Goal: Task Accomplishment & Management: Use online tool/utility

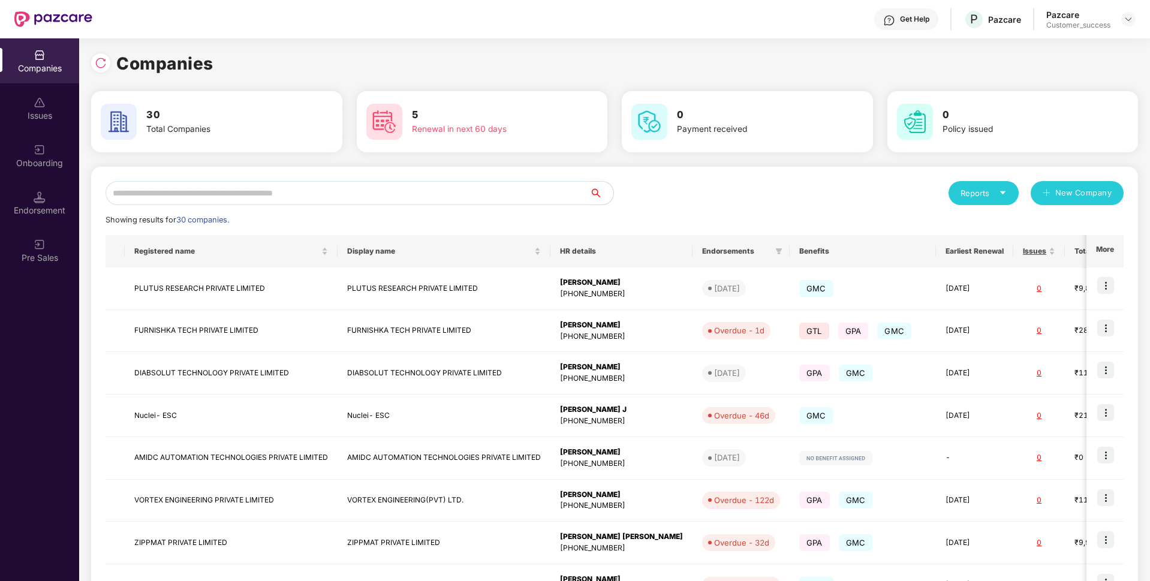
click at [462, 198] on input "text" at bounding box center [348, 193] width 484 height 24
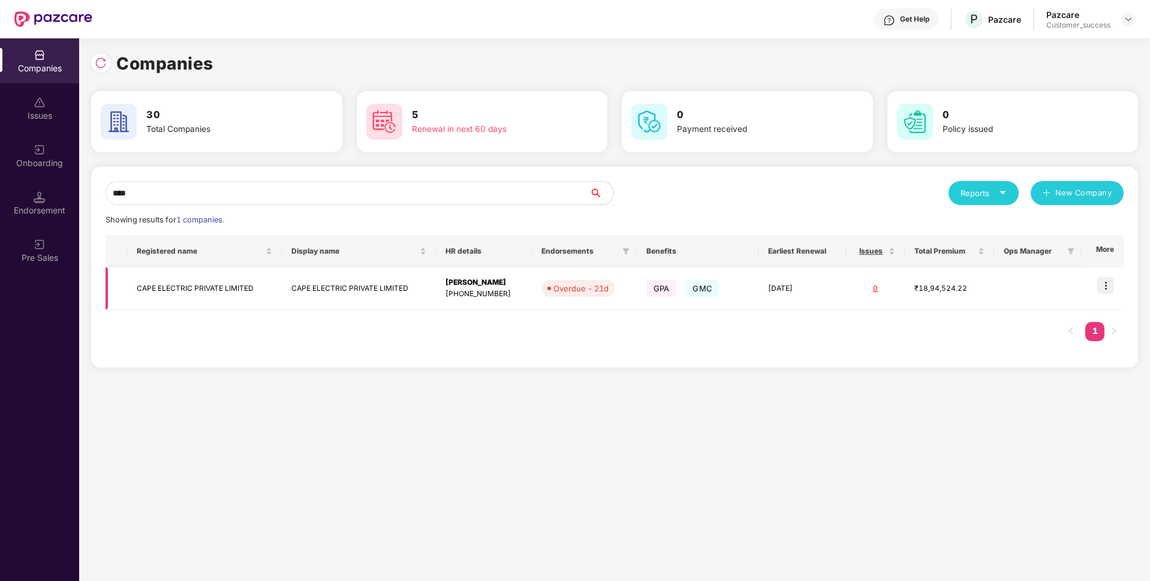
type input "****"
click at [223, 287] on td "CAPE ELECTRIC PRIVATE LIMITED" at bounding box center [204, 288] width 154 height 43
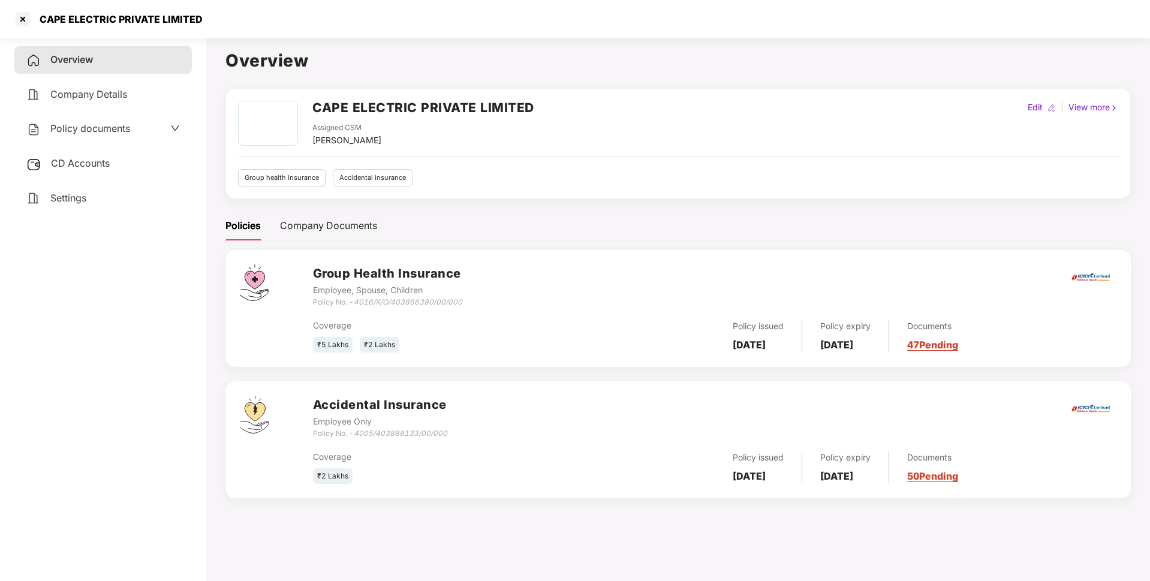
click at [122, 127] on span "Policy documents" at bounding box center [90, 128] width 80 height 12
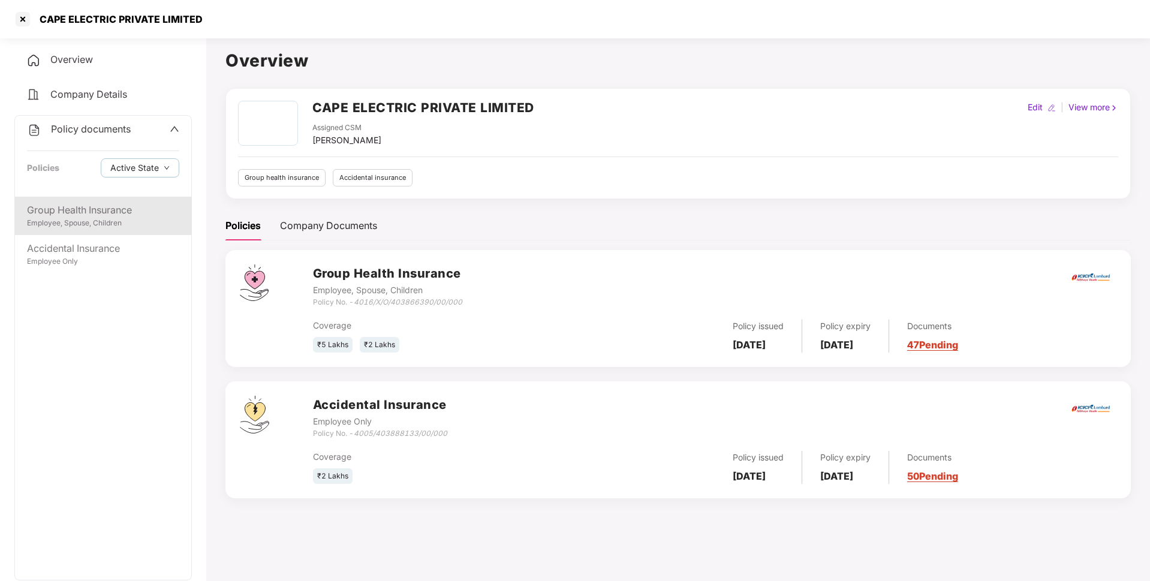
click at [77, 223] on div "Employee, Spouse, Children" at bounding box center [103, 223] width 152 height 11
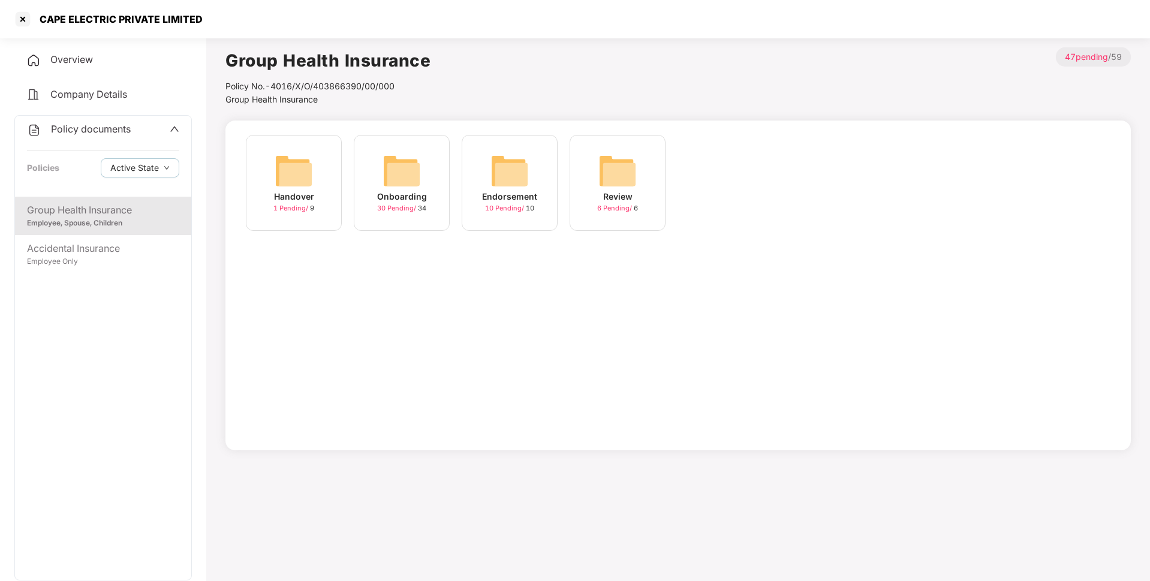
click at [423, 192] on div "Onboarding" at bounding box center [402, 196] width 50 height 13
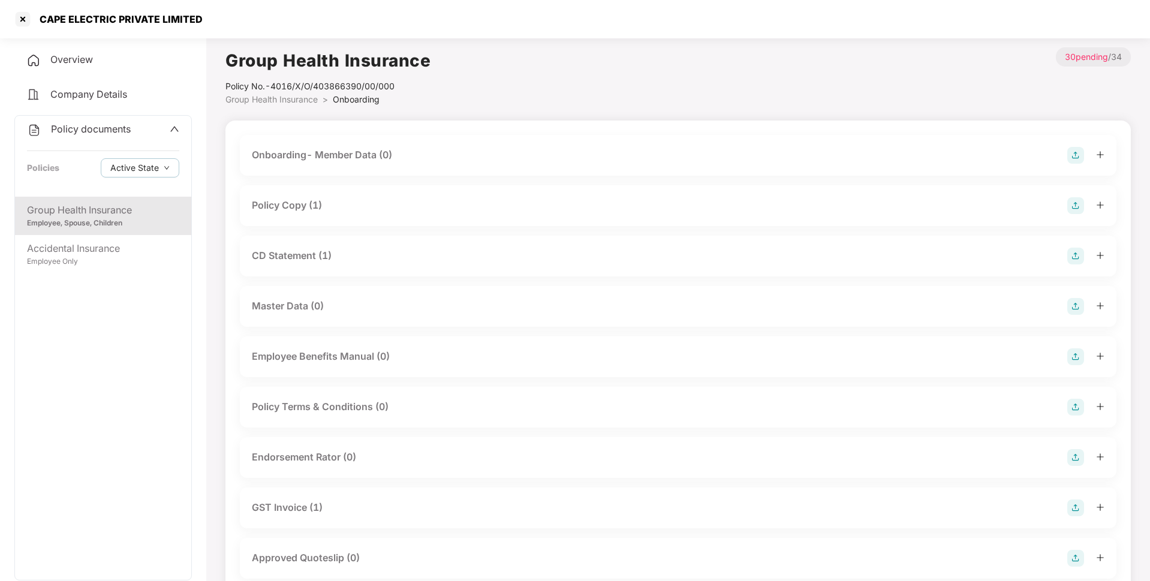
scroll to position [508, 0]
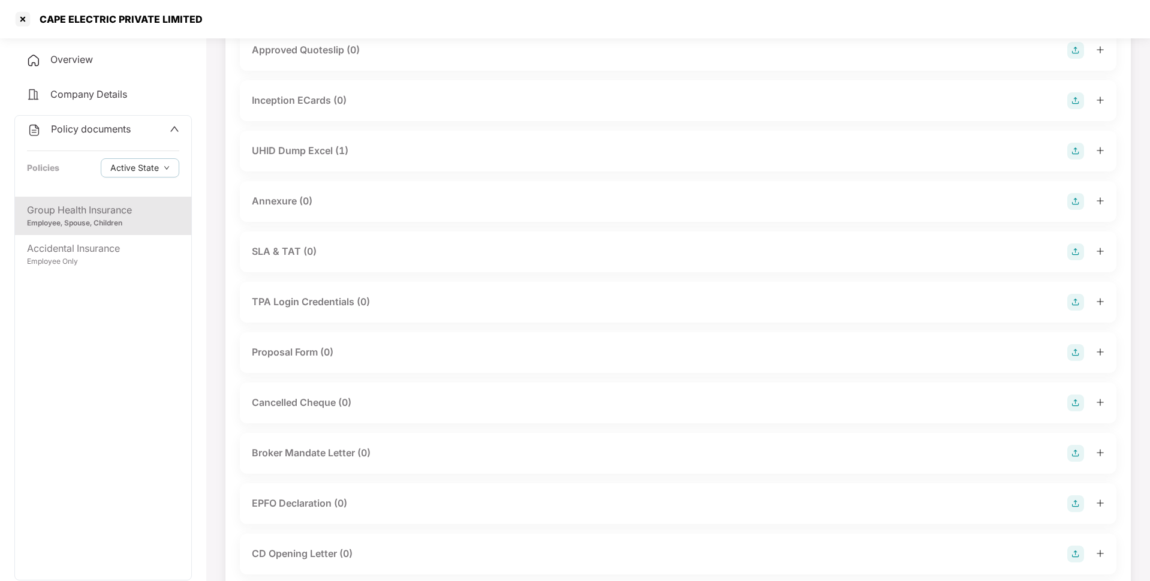
click at [67, 398] on div "Group Health Insurance Employee, Spouse, Children Accidental Insurance Employee…" at bounding box center [103, 388] width 176 height 383
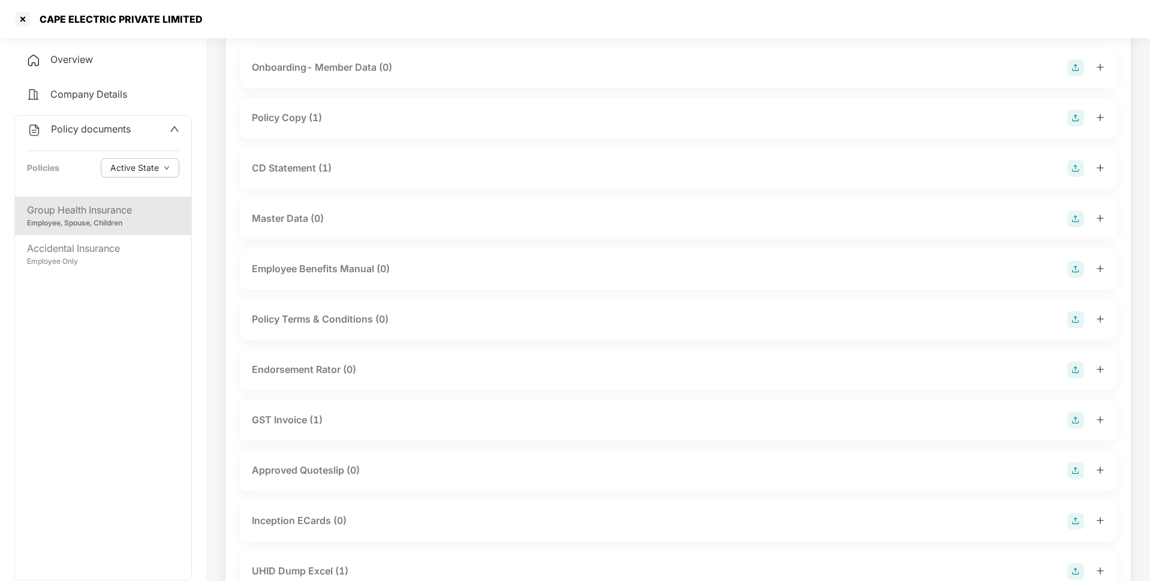
scroll to position [88, 0]
click at [306, 359] on div "Endorsement Rator (0)" at bounding box center [678, 369] width 877 height 41
click at [297, 366] on div "Endorsement Rator (0)" at bounding box center [304, 369] width 104 height 15
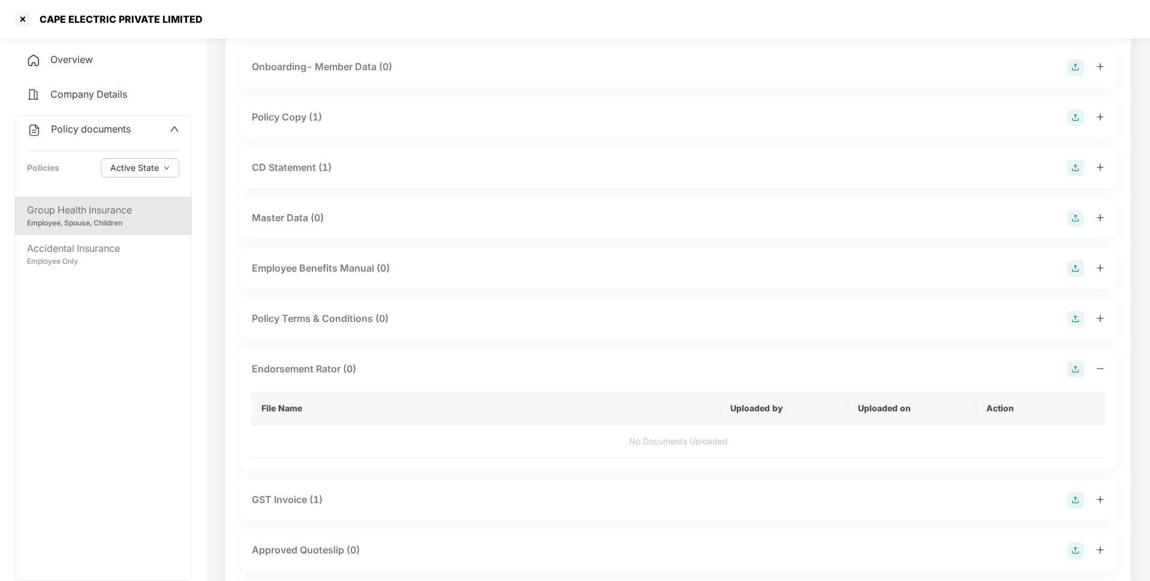
click at [1069, 372] on img at bounding box center [1075, 369] width 17 height 17
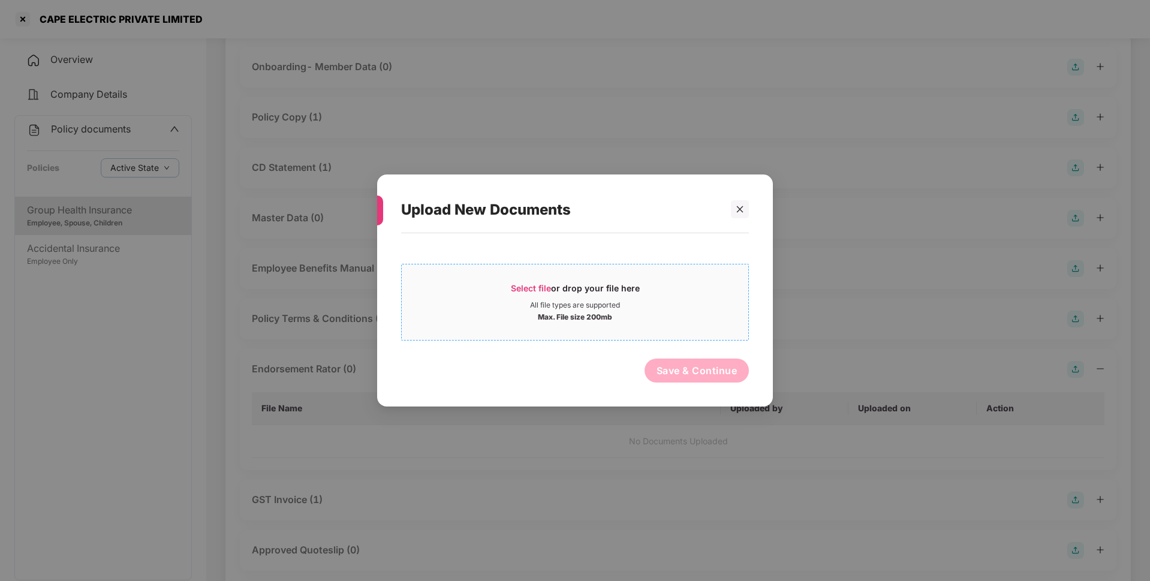
click at [606, 306] on div "All file types are supported" at bounding box center [575, 305] width 90 height 10
click at [569, 295] on div "Select file or drop your file here" at bounding box center [575, 291] width 129 height 18
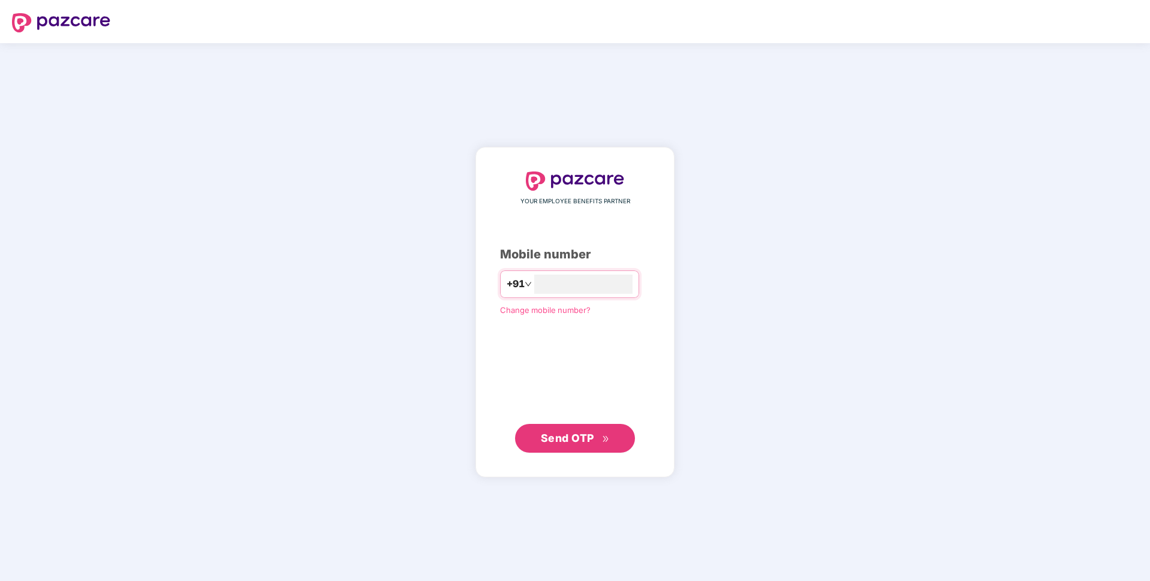
type input "**********"
click at [556, 425] on button "Send OTP" at bounding box center [575, 437] width 120 height 29
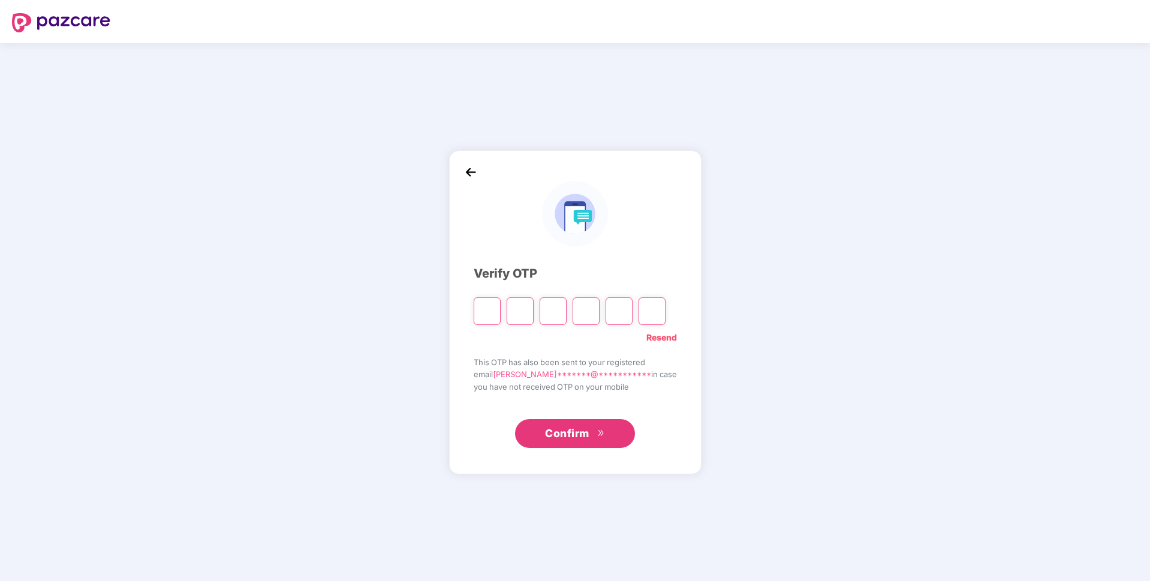
paste input "*"
type input "*"
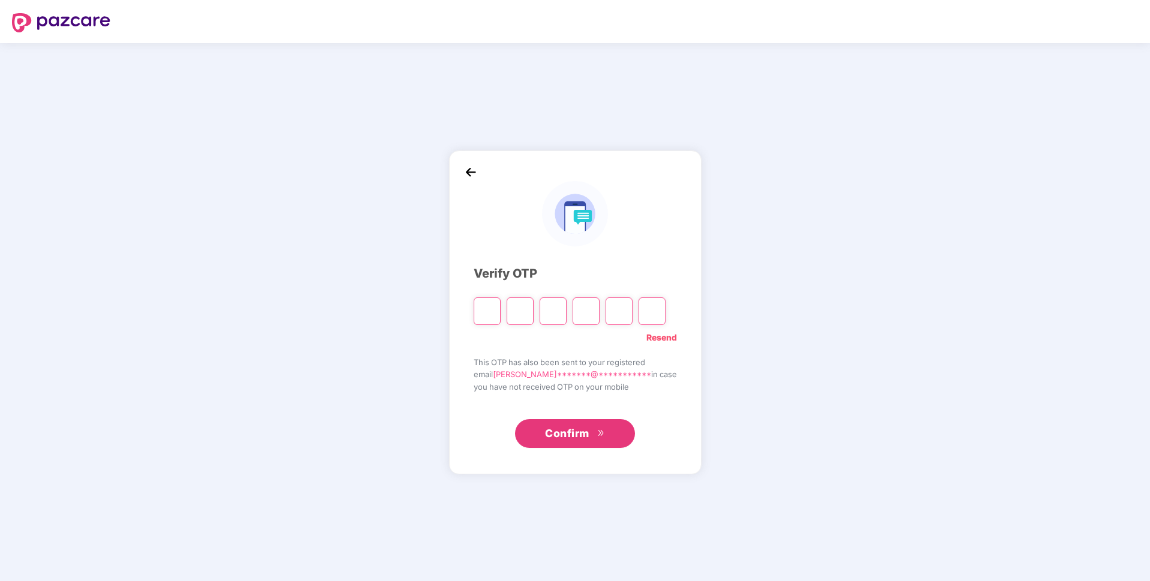
type input "*"
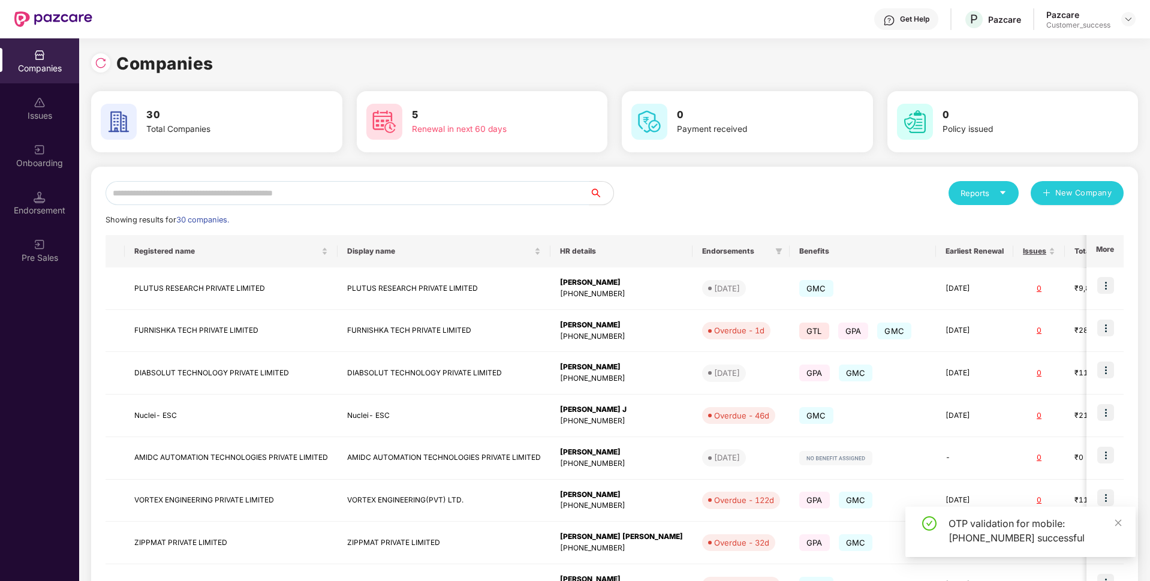
click at [203, 195] on input "text" at bounding box center [348, 193] width 484 height 24
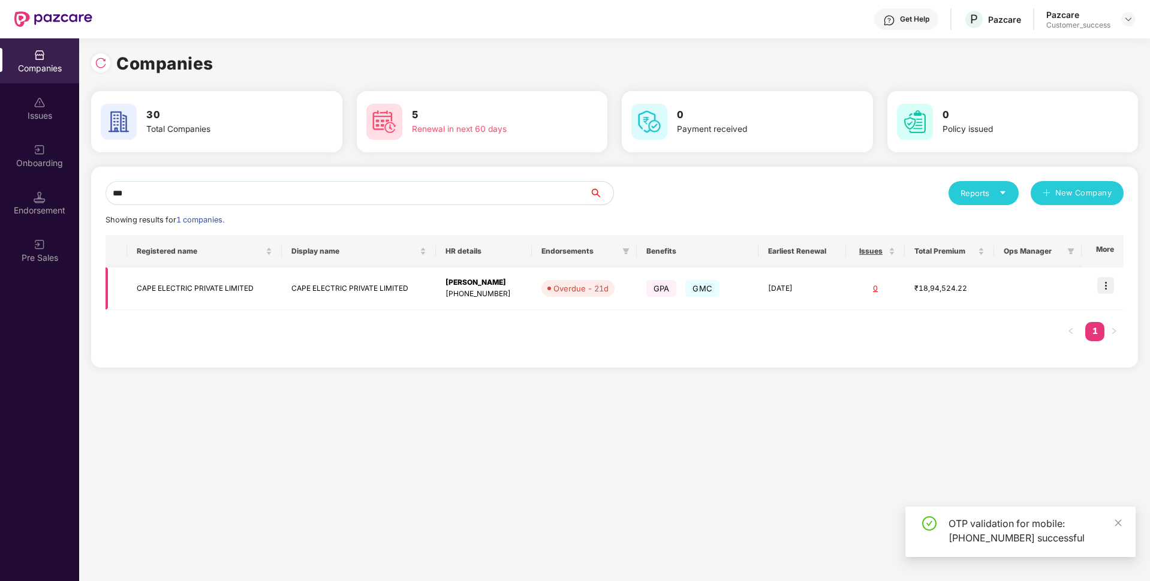
type input "***"
click at [153, 290] on td "CAPE ELECTRIC PRIVATE LIMITED" at bounding box center [204, 288] width 154 height 43
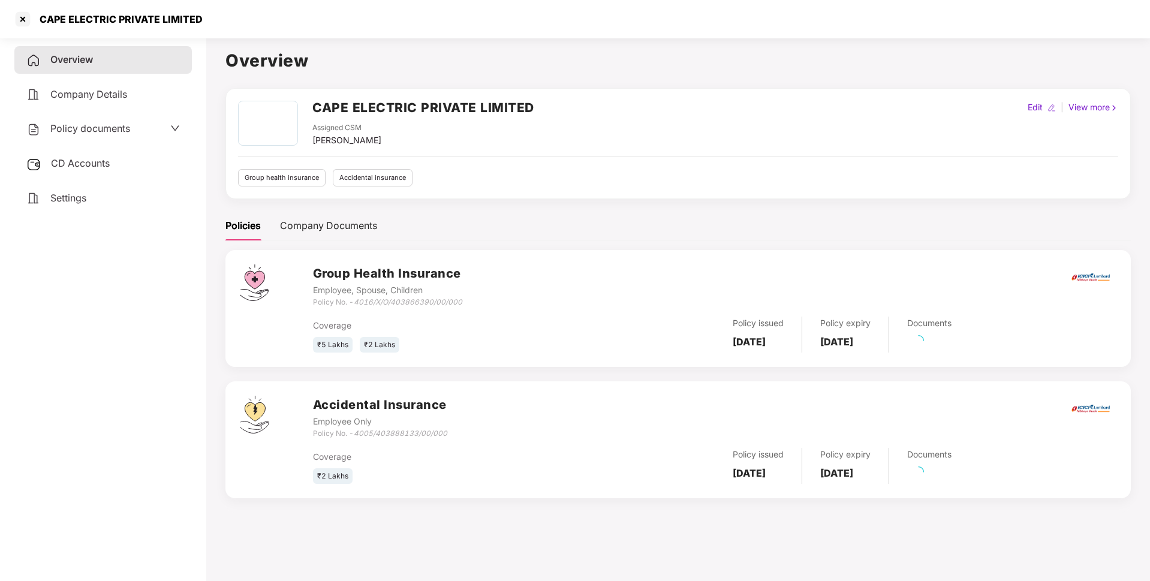
click at [113, 134] on span "Policy documents" at bounding box center [90, 128] width 80 height 12
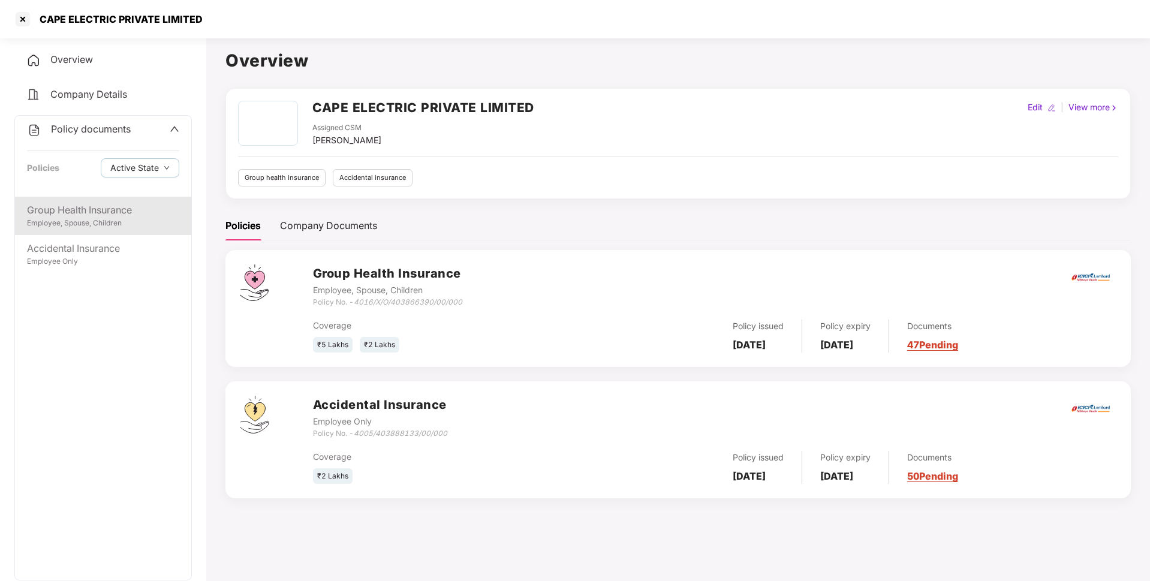
click at [103, 207] on div "Group Health Insurance" at bounding box center [103, 210] width 152 height 15
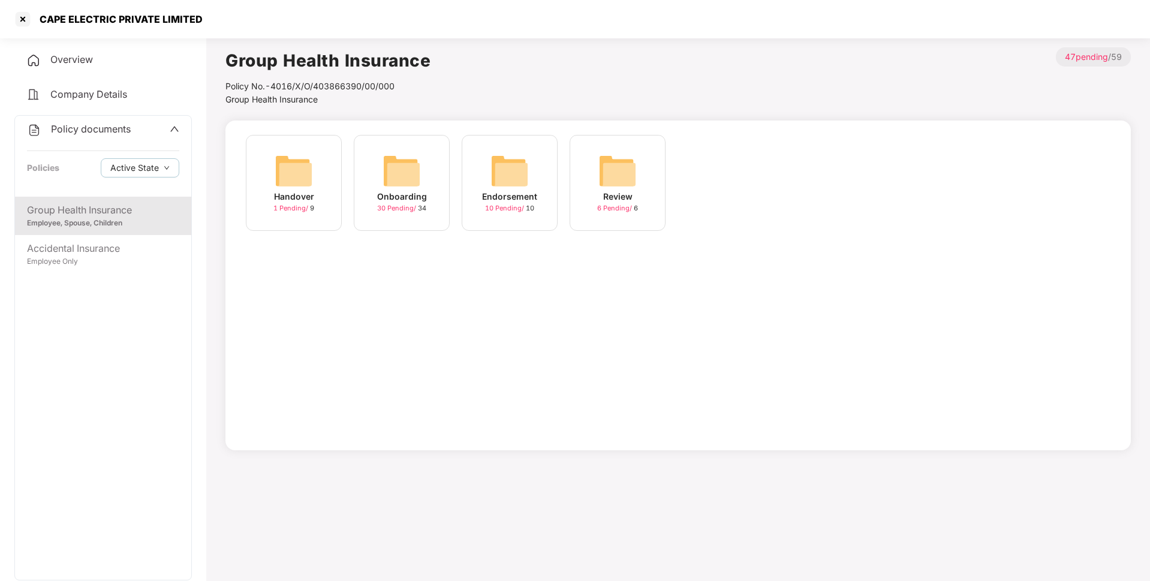
click at [396, 204] on span "30 Pending /" at bounding box center [397, 208] width 41 height 8
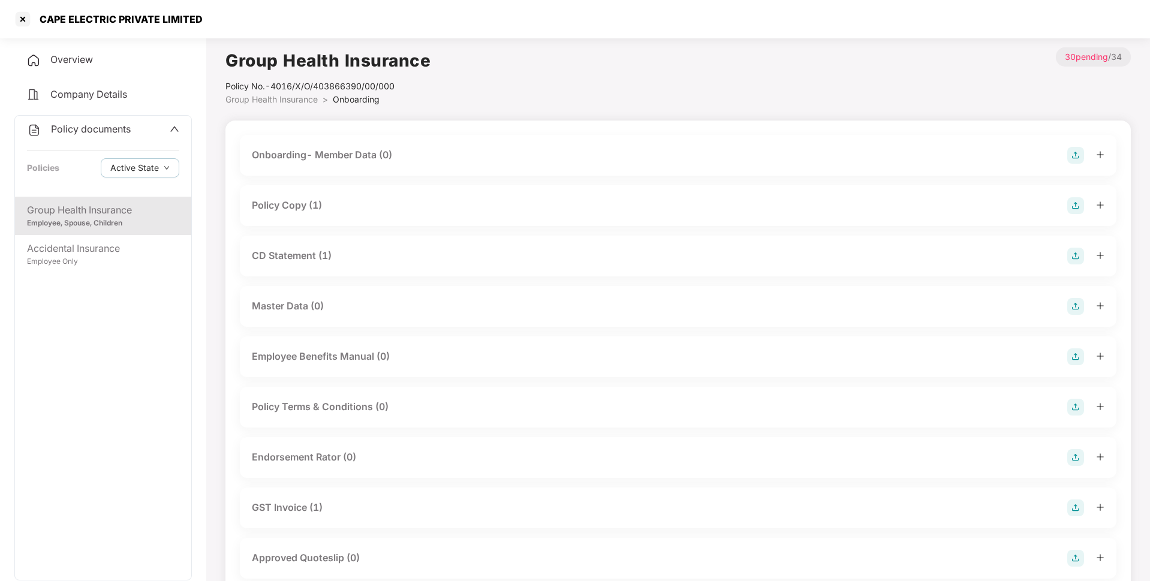
click at [292, 450] on div "Endorsement Rator (0)" at bounding box center [304, 457] width 104 height 15
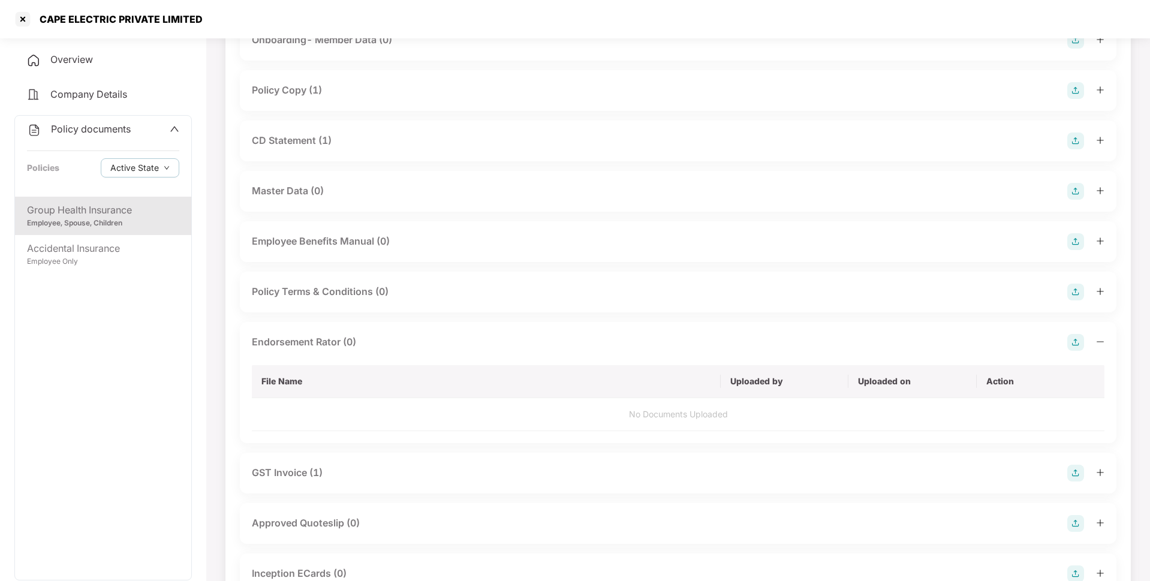
scroll to position [117, 0]
click at [1075, 335] on img at bounding box center [1075, 340] width 17 height 17
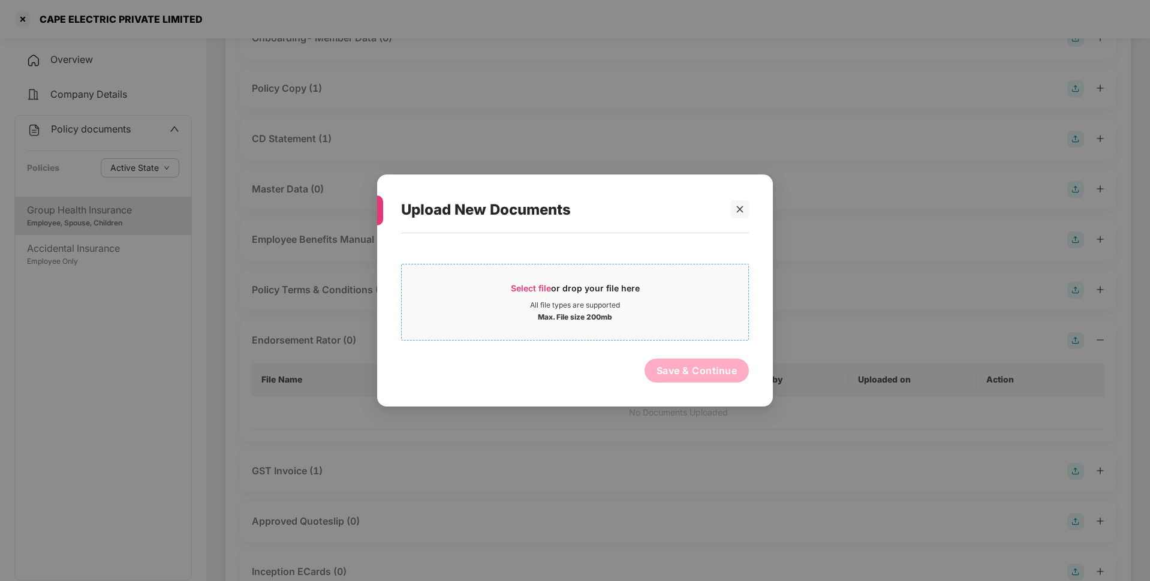
click at [525, 289] on span "Select file" at bounding box center [531, 288] width 40 height 10
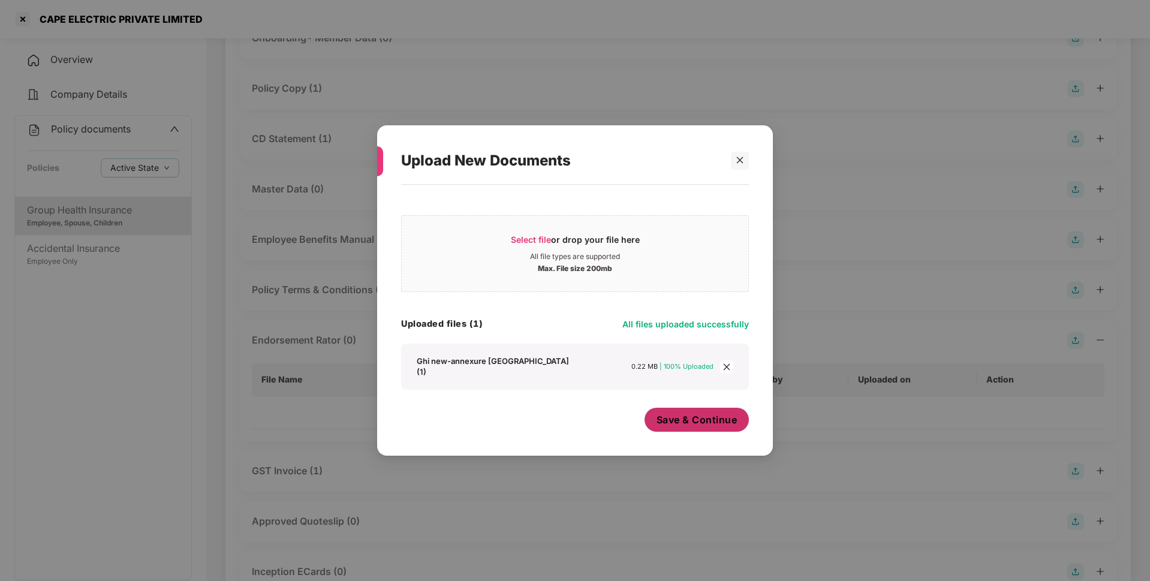
click at [682, 413] on span "Save & Continue" at bounding box center [697, 419] width 81 height 13
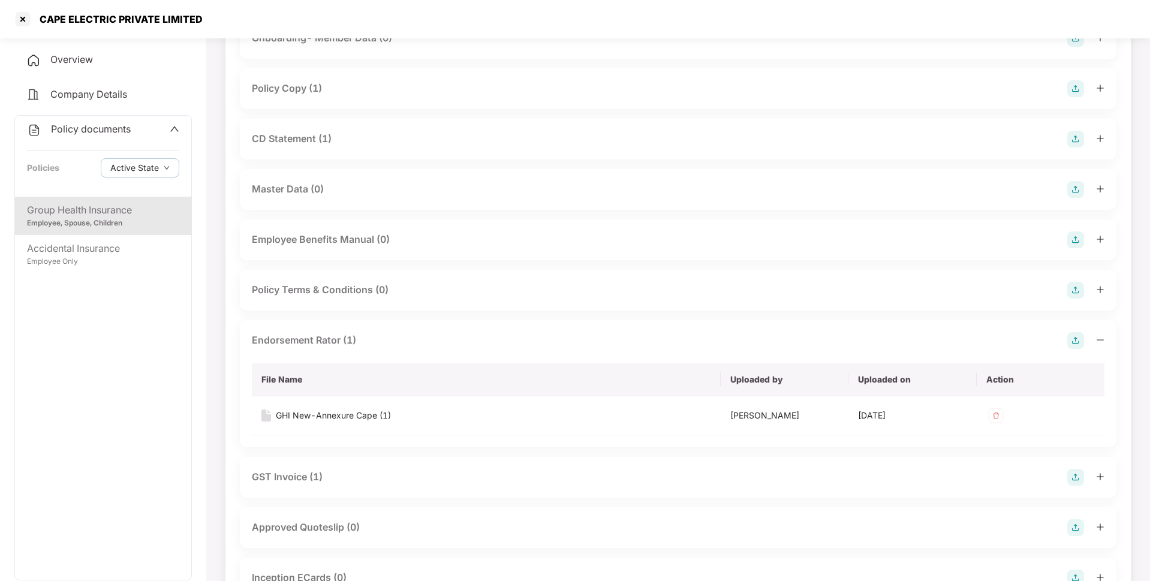
click at [0, 371] on aside "Overview Company Details Policy documents Policies Active State Group Health In…" at bounding box center [103, 307] width 206 height 548
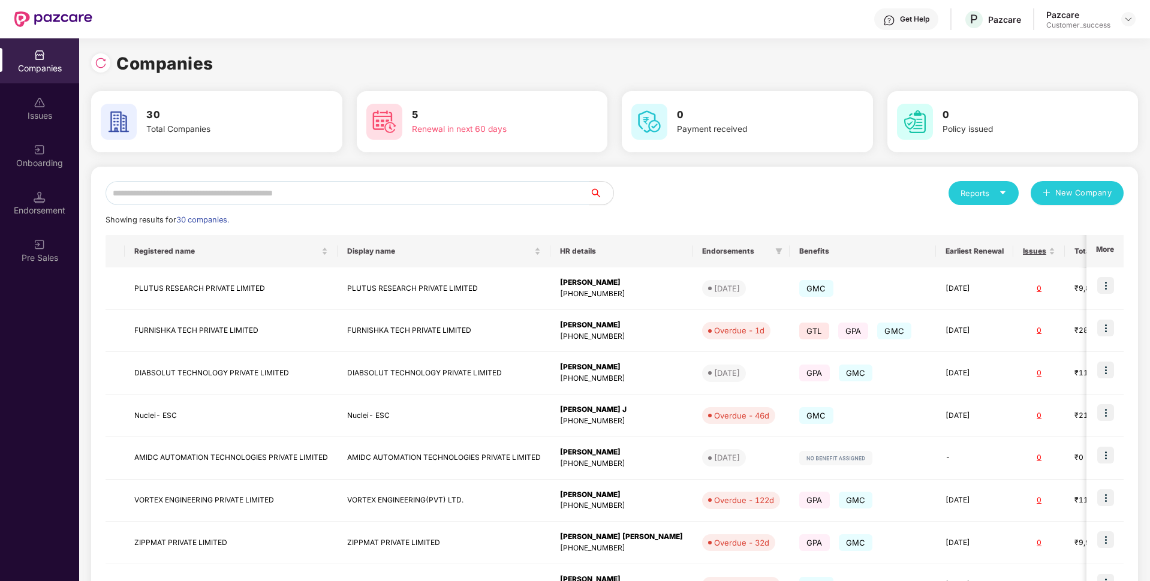
click at [348, 192] on input "text" at bounding box center [348, 193] width 484 height 24
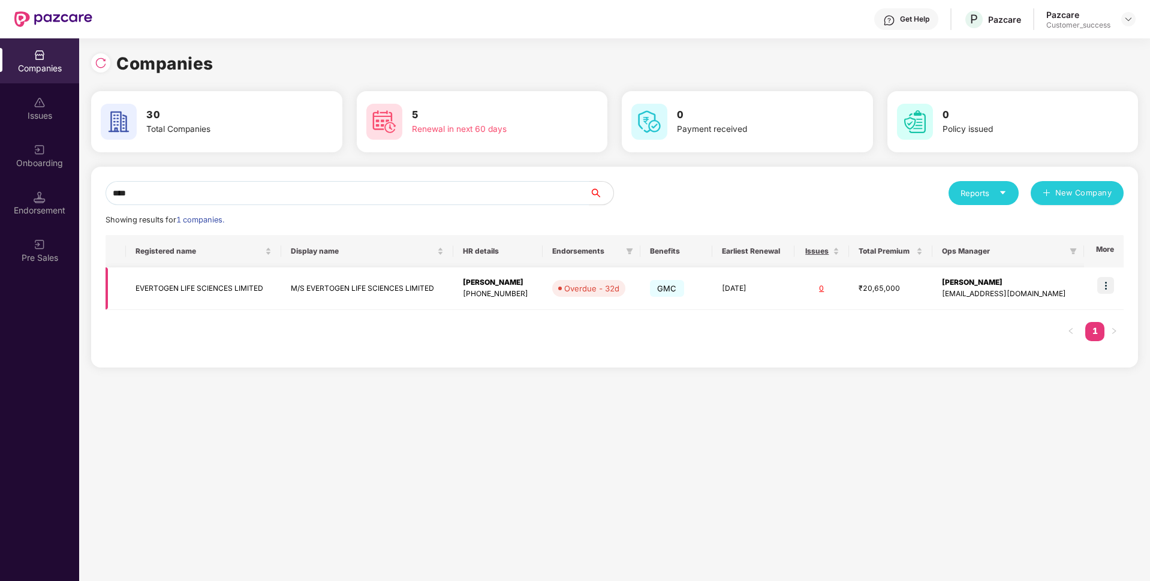
type input "****"
click at [1117, 284] on td at bounding box center [1104, 288] width 40 height 43
click at [1112, 281] on img at bounding box center [1105, 285] width 17 height 17
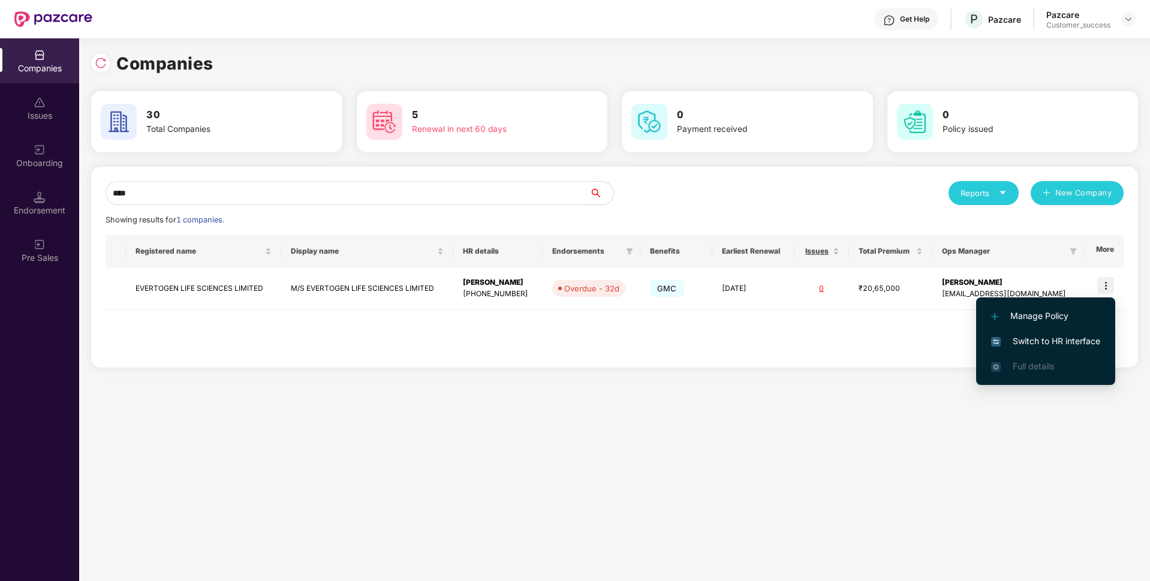
click at [1046, 338] on span "Switch to HR interface" at bounding box center [1045, 341] width 109 height 13
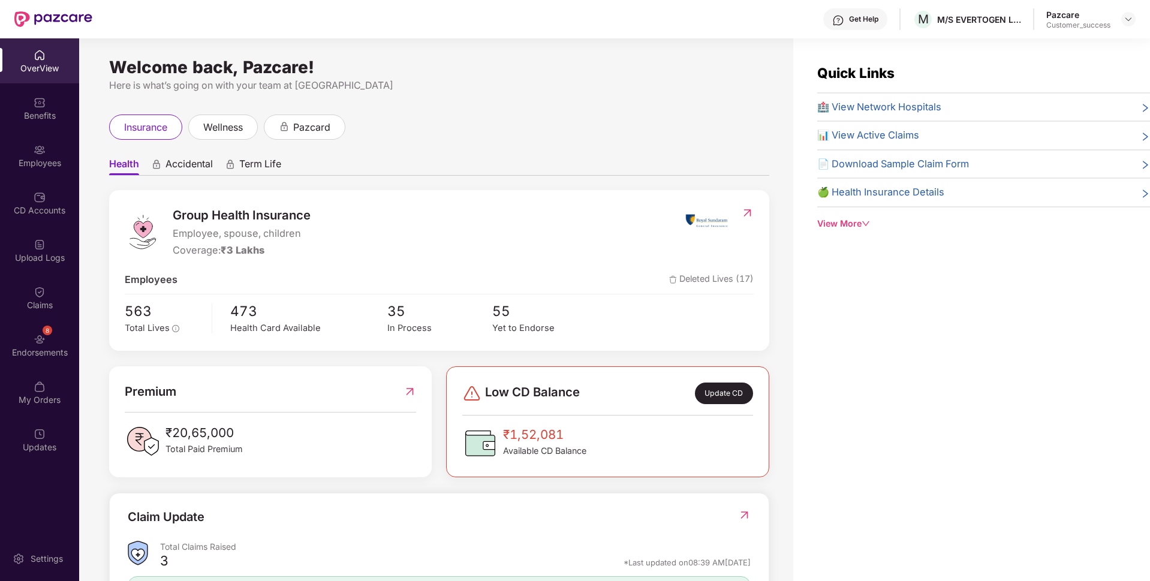
click at [0, 170] on div "Employees" at bounding box center [39, 155] width 79 height 45
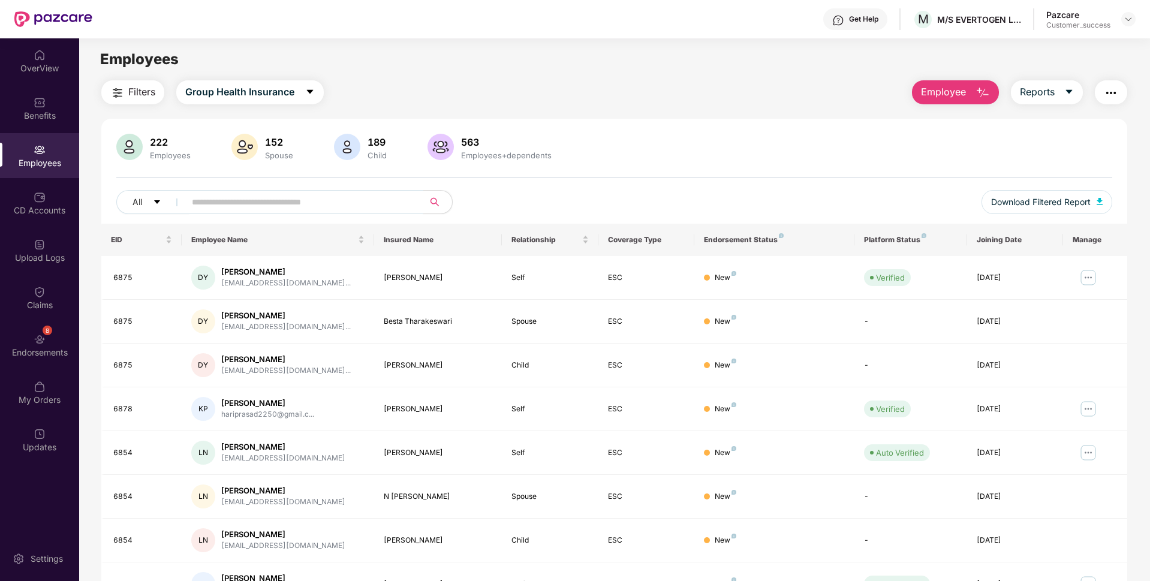
click at [237, 205] on input "text" at bounding box center [299, 202] width 215 height 18
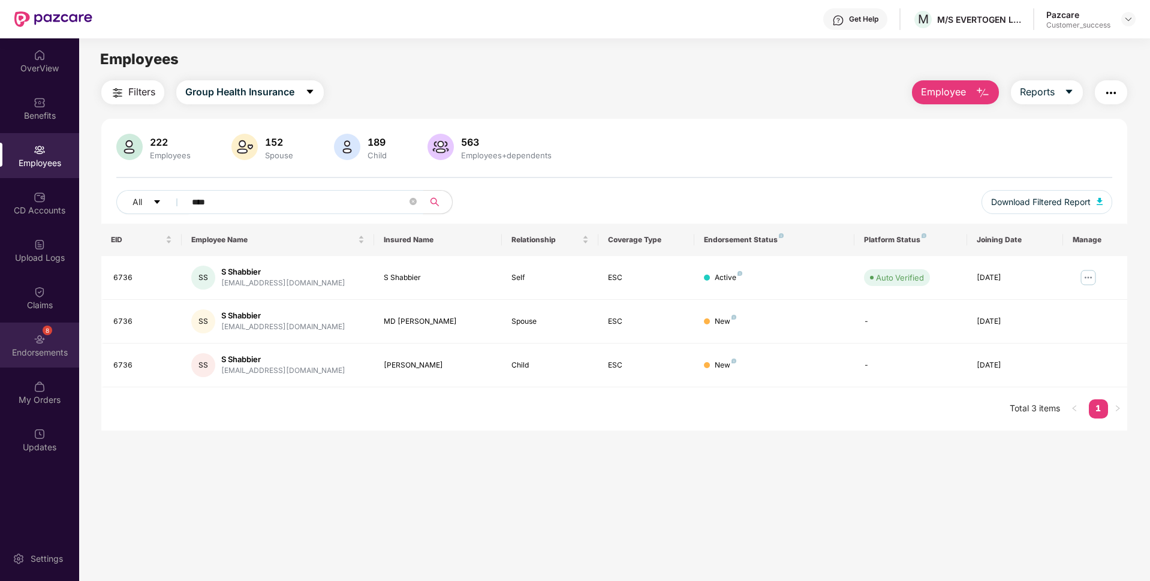
type input "****"
click at [22, 353] on div "Endorsements" at bounding box center [39, 353] width 79 height 12
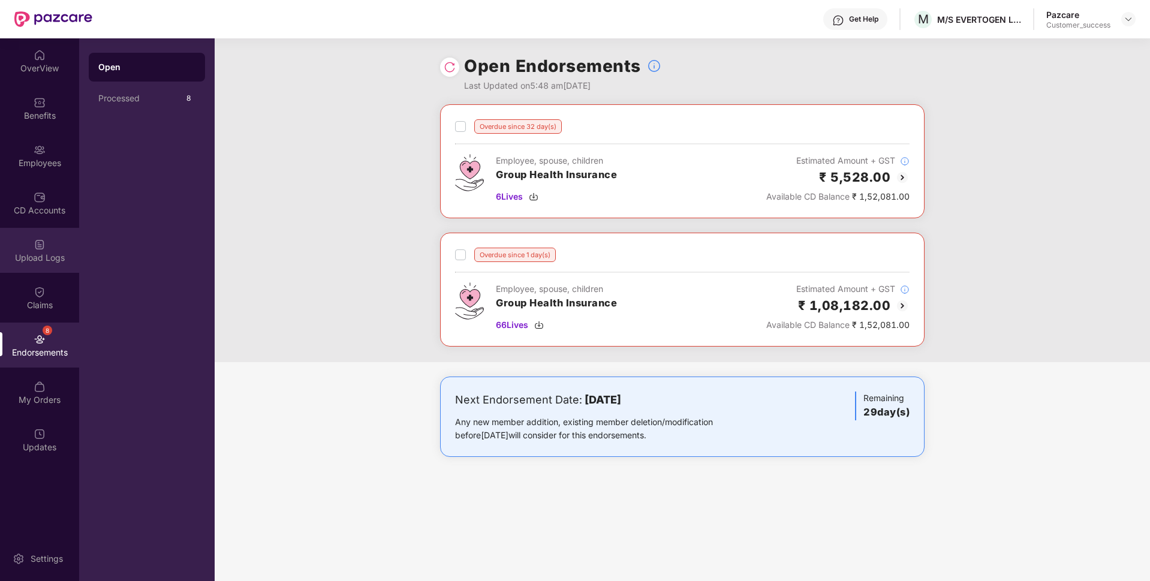
click at [21, 261] on div "Upload Logs" at bounding box center [39, 258] width 79 height 12
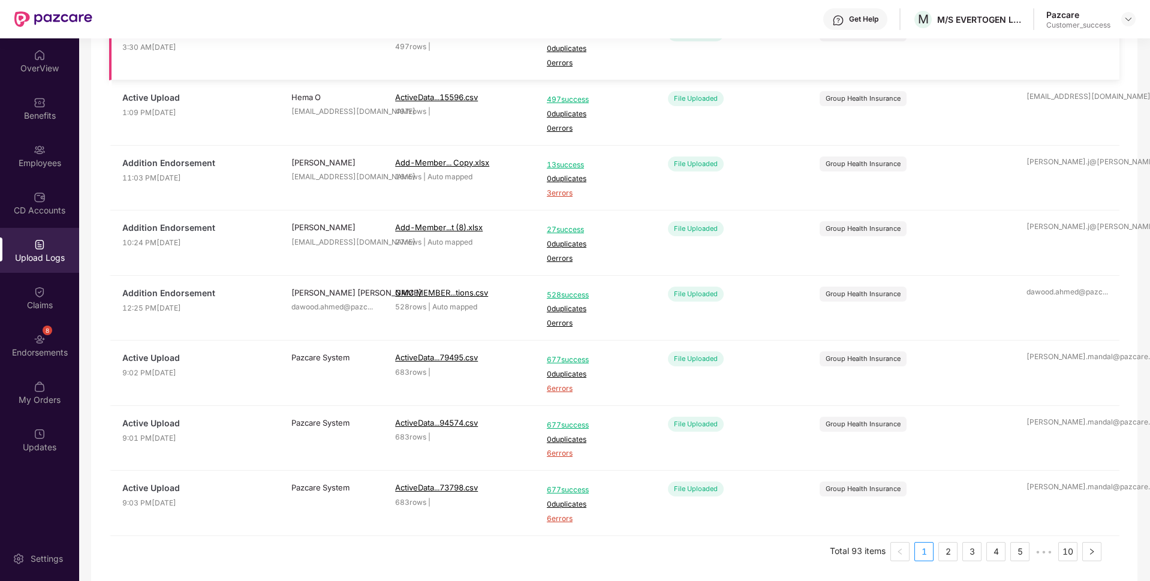
scroll to position [288, 0]
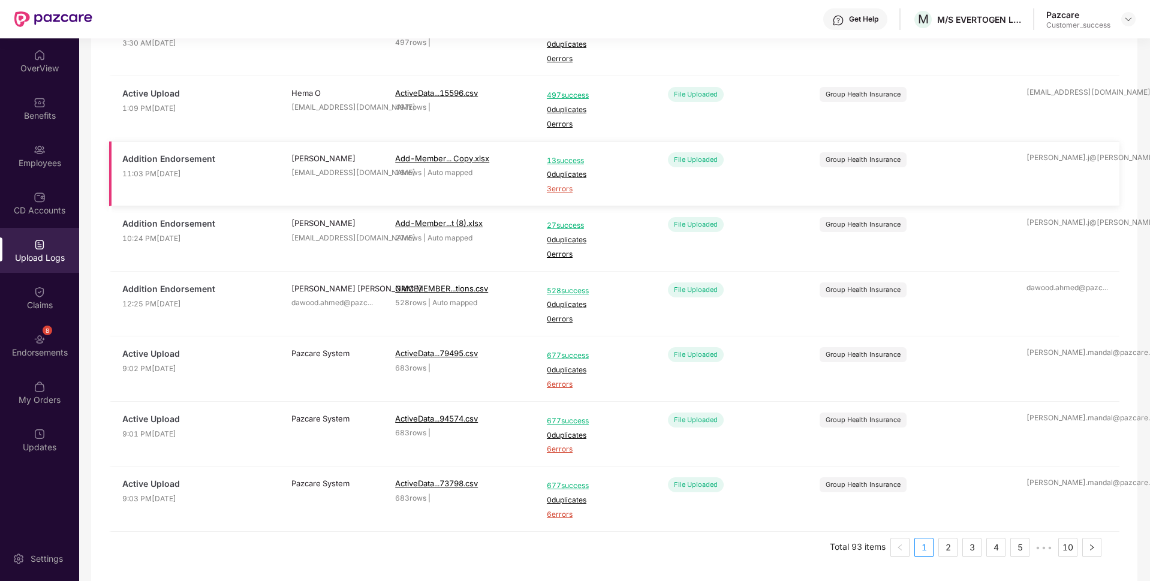
click at [553, 189] on span "3 errors" at bounding box center [597, 188] width 100 height 11
click at [29, 164] on div "Employees" at bounding box center [39, 163] width 79 height 12
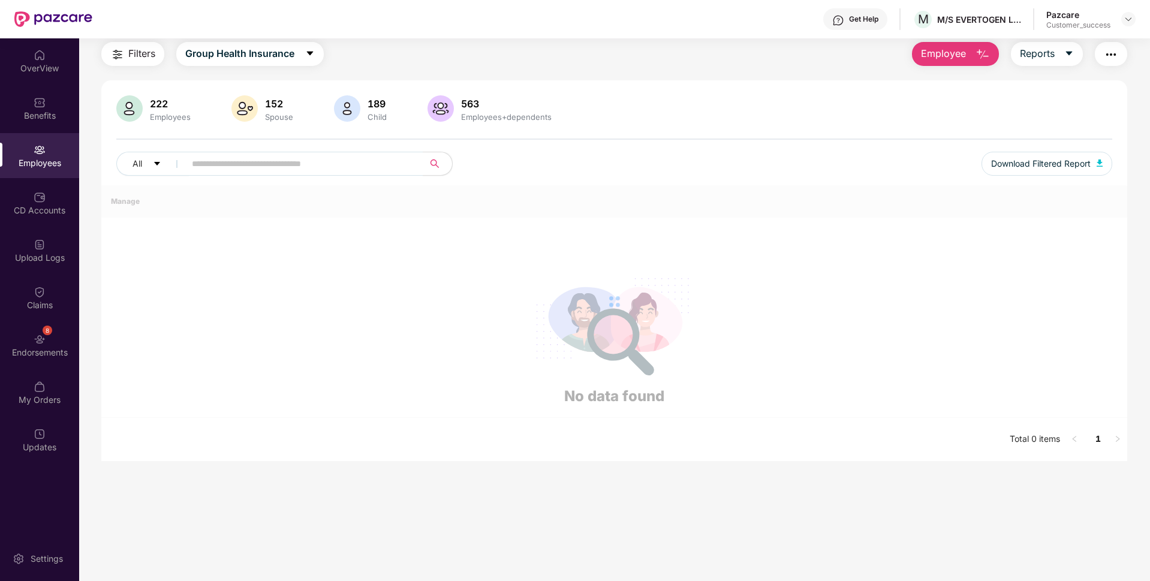
scroll to position [156, 0]
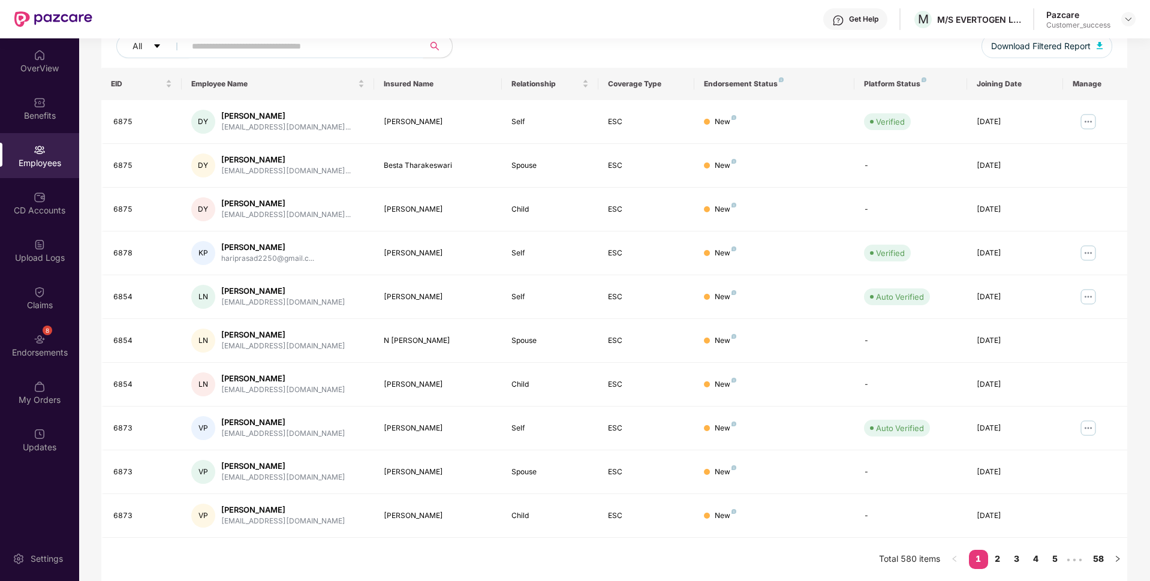
click at [279, 46] on input "text" at bounding box center [299, 46] width 215 height 18
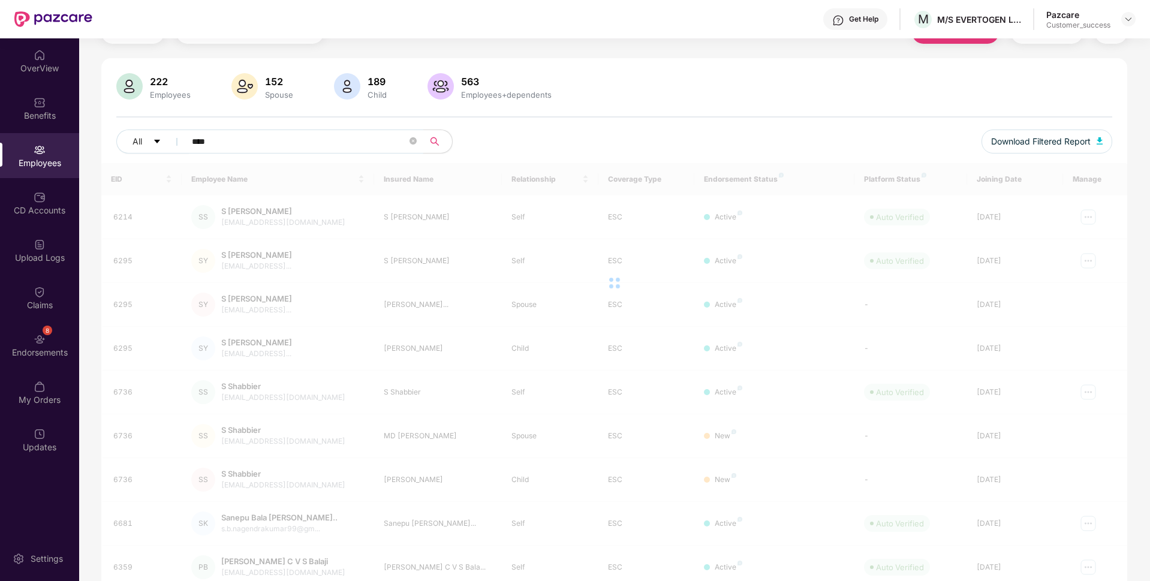
scroll to position [38, 0]
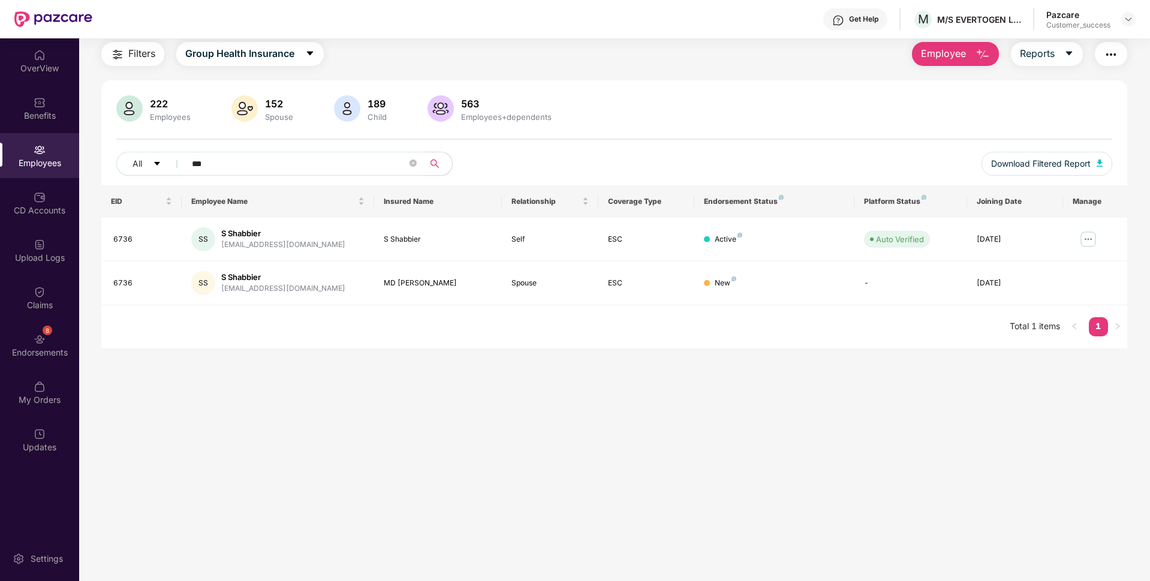
type input "***"
